Goal: Complete application form

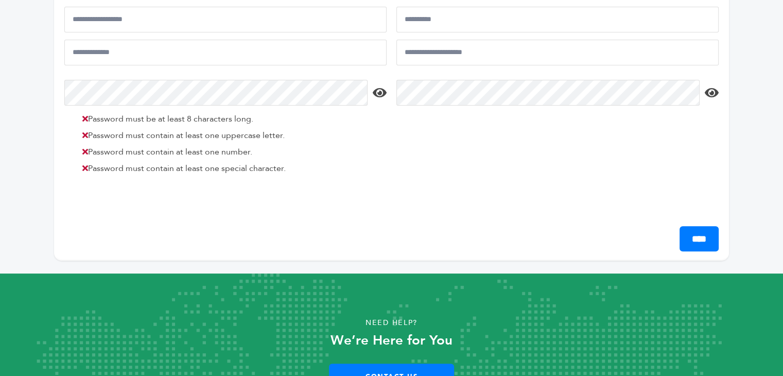
scroll to position [335, 0]
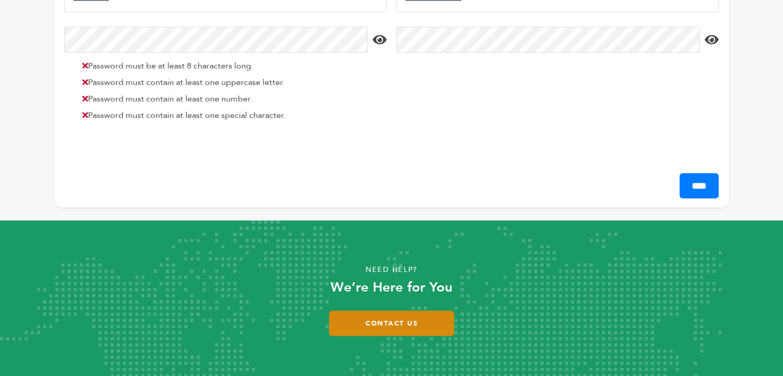
click at [395, 319] on link "Contact Us" at bounding box center [391, 323] width 125 height 25
click at [376, 322] on link "Contact Us" at bounding box center [391, 323] width 125 height 25
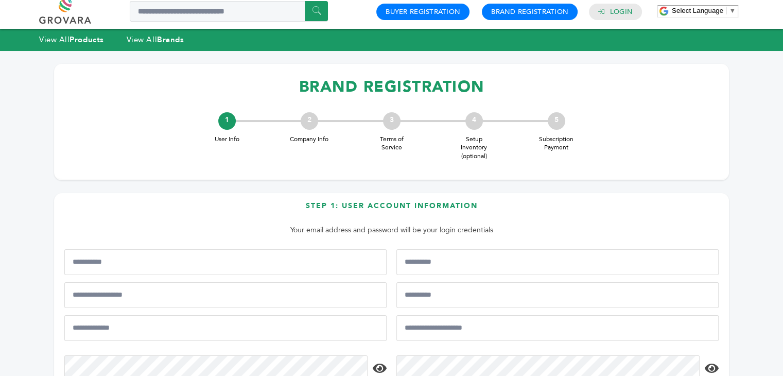
scroll to position [52, 0]
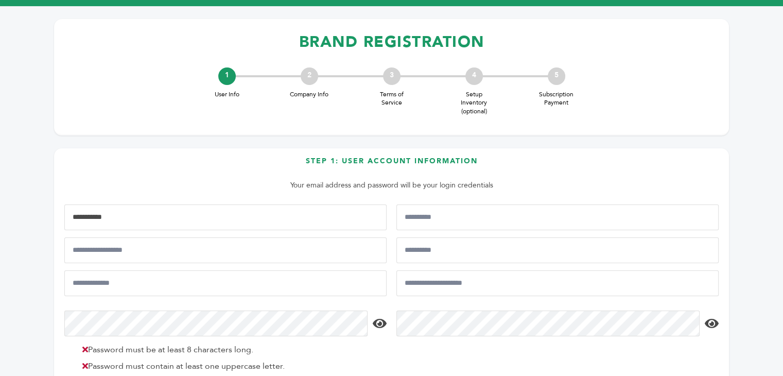
click at [179, 215] on input "First Name*" at bounding box center [225, 217] width 322 height 26
type input "*"
click at [422, 252] on input "Job Title*" at bounding box center [558, 250] width 322 height 26
click at [167, 218] on input "**" at bounding box center [225, 217] width 322 height 26
type input "********"
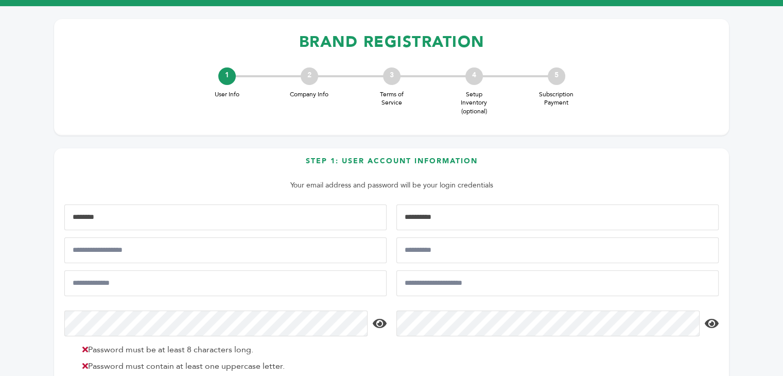
click at [407, 217] on input "Last Name*" at bounding box center [558, 217] width 322 height 26
type input "*****"
click at [167, 255] on input "Mobile Phone Number" at bounding box center [225, 250] width 322 height 26
click at [81, 275] on input "Email Address*" at bounding box center [225, 283] width 322 height 26
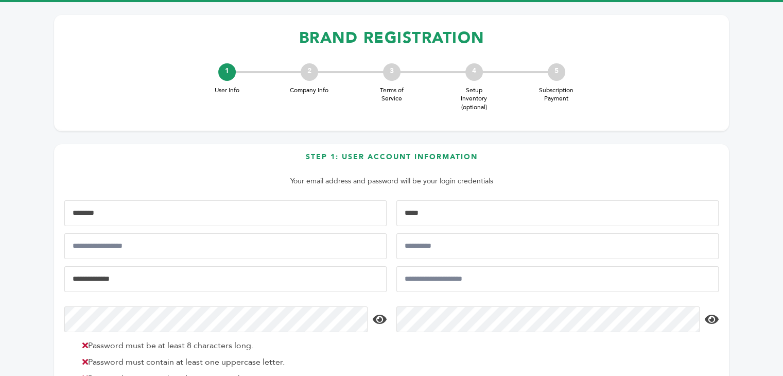
scroll to position [0, 0]
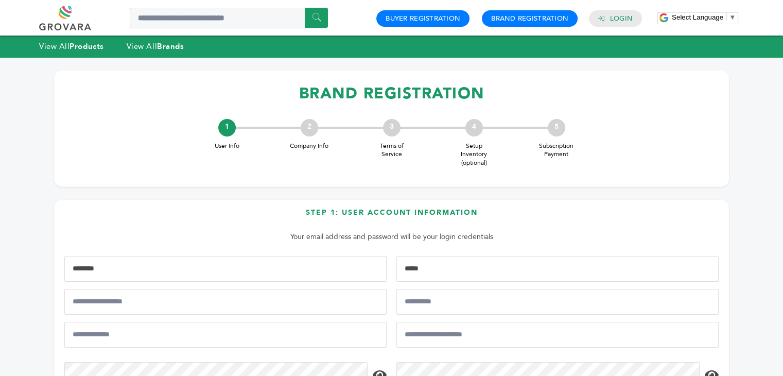
click at [312, 125] on div "2" at bounding box center [310, 128] width 18 height 18
click at [311, 123] on div "2" at bounding box center [310, 128] width 18 height 18
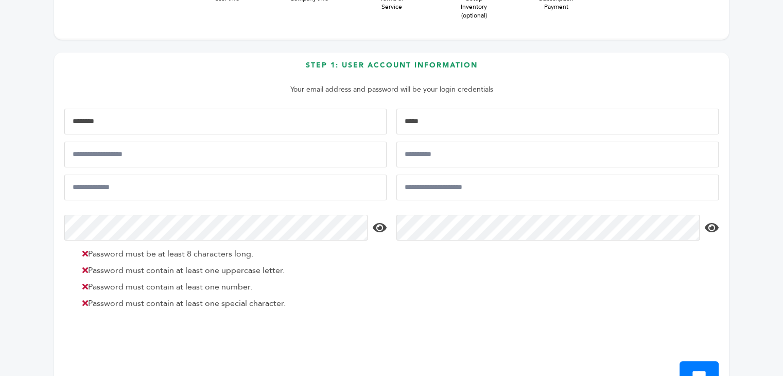
scroll to position [103, 0]
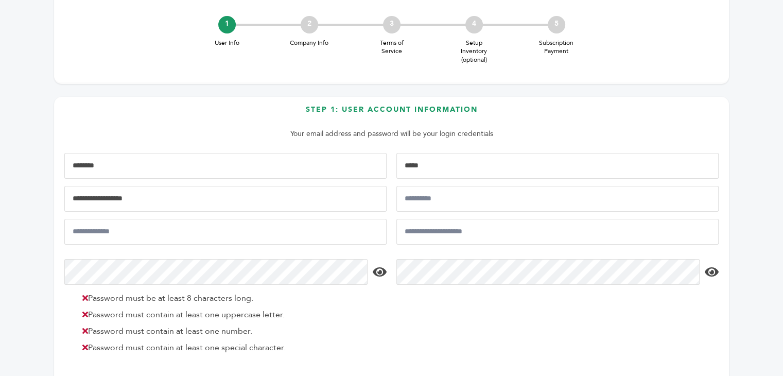
click at [140, 204] on input "Mobile Phone Number" at bounding box center [225, 199] width 322 height 26
click at [432, 194] on input "Job Title*" at bounding box center [558, 199] width 322 height 26
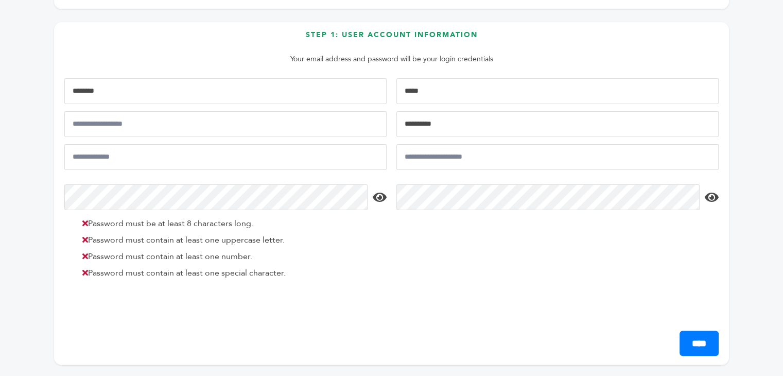
scroll to position [26, 0]
